Goal: Check status: Check status

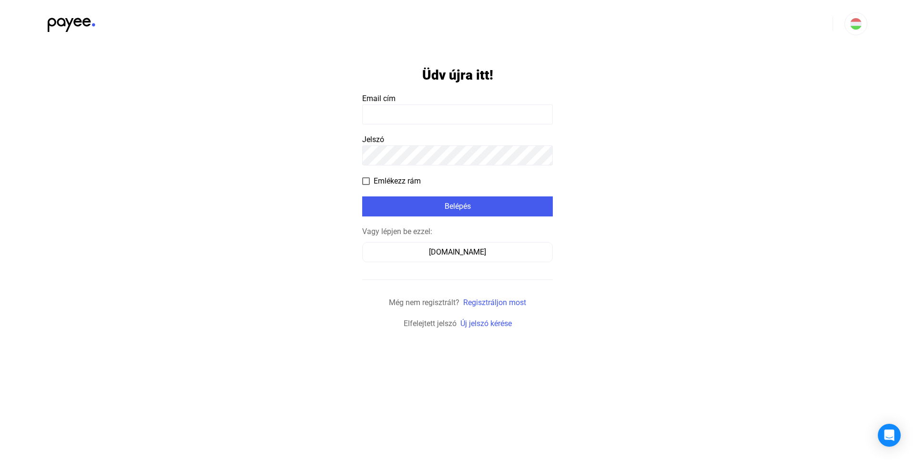
click at [372, 113] on input at bounding box center [457, 114] width 191 height 20
type input "**********"
click at [364, 181] on span at bounding box center [366, 181] width 8 height 8
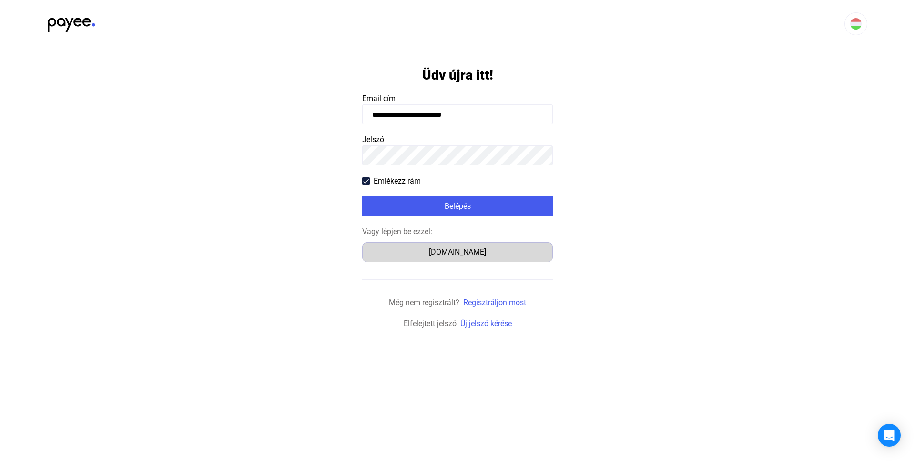
click at [463, 253] on div "[DOMAIN_NAME]" at bounding box center [458, 252] width 184 height 11
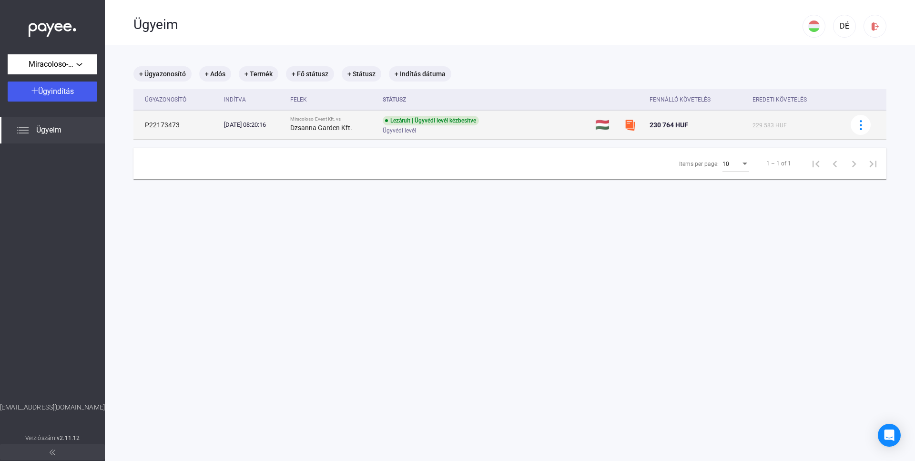
click at [434, 124] on div "Lezárult | Ügyvédi levél kézbesítve" at bounding box center [431, 121] width 96 height 10
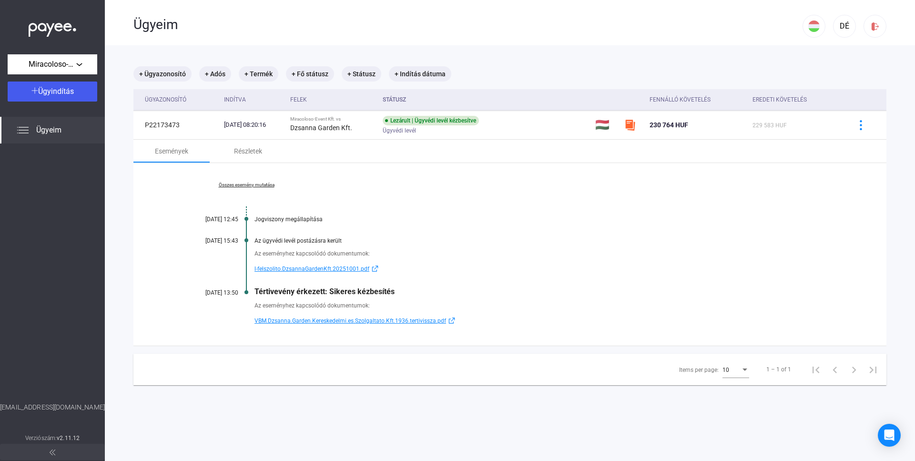
click at [329, 269] on span "l-felszolito.DzsannaGardenKft.20251001.pdf" at bounding box center [312, 268] width 115 height 11
